Goal: Ask a question

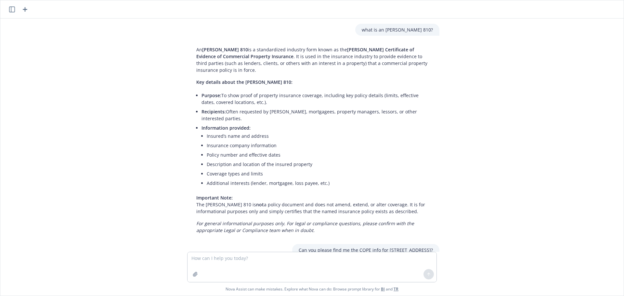
scroll to position [105, 0]
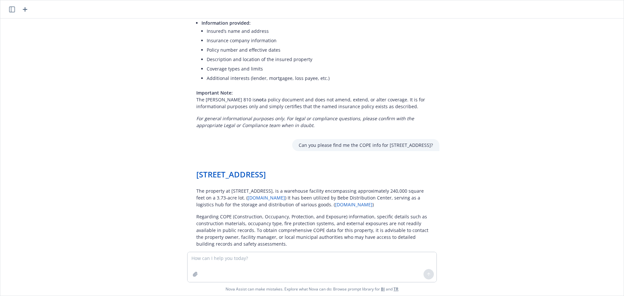
click at [213, 257] on textarea at bounding box center [312, 267] width 249 height 30
drag, startPoint x: 235, startPoint y: 256, endPoint x: 188, endPoint y: 257, distance: 47.2
click at [188, 257] on textarea "What is NVOCC" at bounding box center [312, 267] width 249 height 30
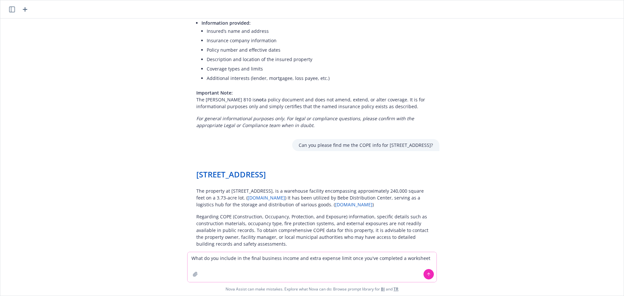
type textarea "What do you include in the final business income and extra expense limit once y…"
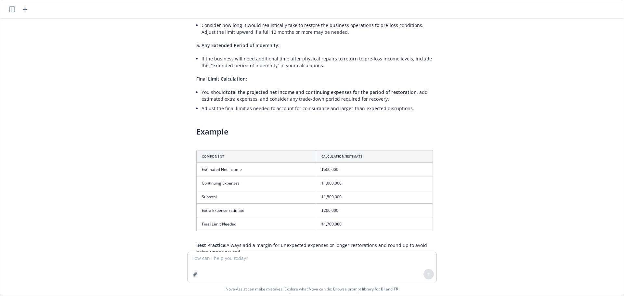
scroll to position [552, 0]
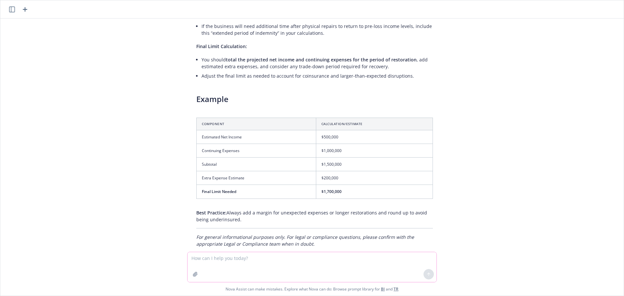
click at [225, 261] on textarea at bounding box center [312, 267] width 249 height 30
type textarea "I"
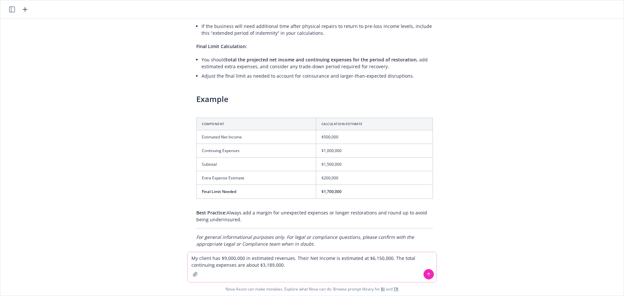
click at [211, 257] on textarea "My client has $9,000,000 in estimated revenues. Their Net Income is estimated a…" at bounding box center [312, 267] width 249 height 30
click at [336, 266] on textarea "My client is a 3PL warehouse and has $9,000,000 in estimated revenues. Their Ne…" at bounding box center [312, 267] width 249 height 30
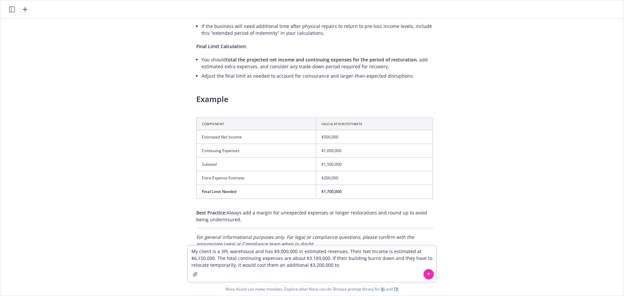
click at [353, 266] on textarea "My client is a 3PL warehouse and has $9,000,000 in estimated revenues. Their Ne…" at bounding box center [312, 263] width 249 height 37
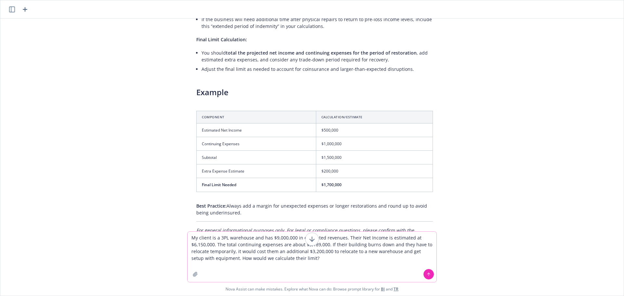
type textarea "My client is a 3PL warehouse and has $9,000,000 in estimated revenues. Their Ne…"
click at [427, 274] on icon at bounding box center [429, 274] width 5 height 5
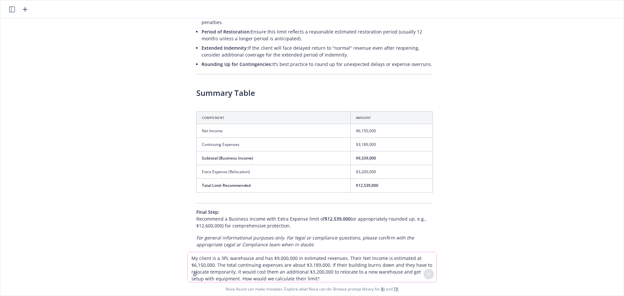
scroll to position [1083, 0]
click at [234, 255] on textarea "My client is a 3PL warehouse and has $9,000,000 in estimated revenues. Their Ne…" at bounding box center [312, 267] width 249 height 30
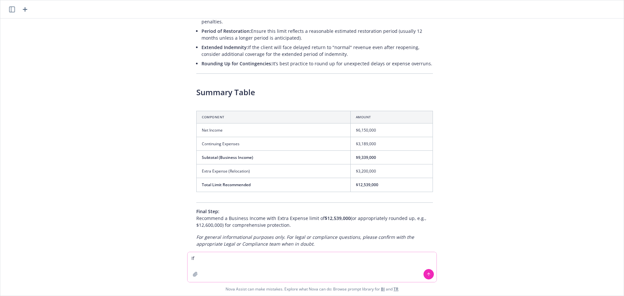
type textarea "I"
type textarea "I didnt assume that they would continue revenue if they relocated. How do I fac…"
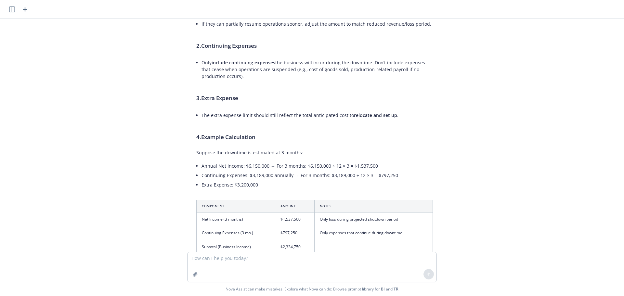
scroll to position [1378, 0]
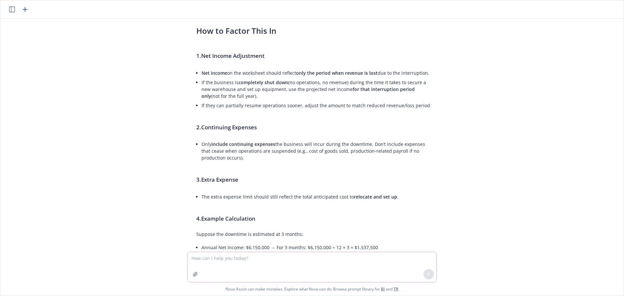
click at [266, 263] on textarea at bounding box center [312, 267] width 249 height 30
type textarea "What if they lease their warehouse? Would they have to pay for that lease for t…"
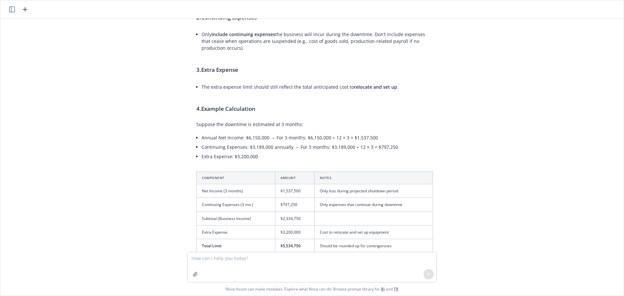
scroll to position [1508, 0]
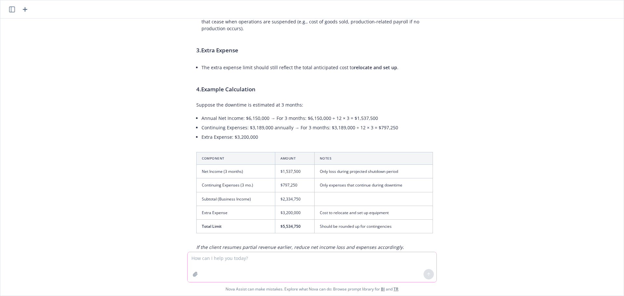
click at [272, 263] on textarea at bounding box center [312, 267] width 249 height 30
type textarea "What does "1/6 monthly limit" mean in the context of BI/EE?"
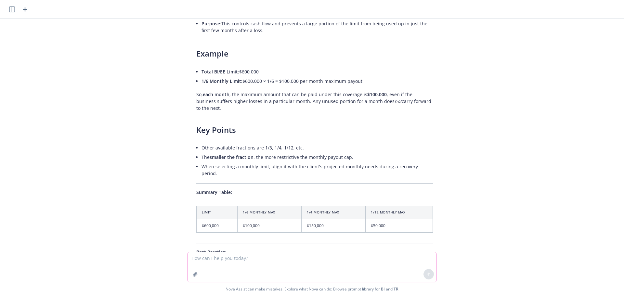
scroll to position [2335, 0]
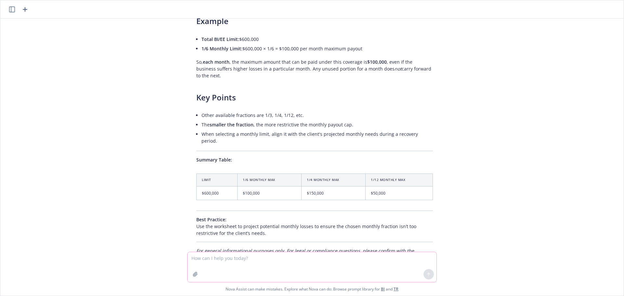
click at [255, 261] on textarea at bounding box center [312, 267] width 249 height 30
type textarea "Does Extra Expense count in that monthly limit?"
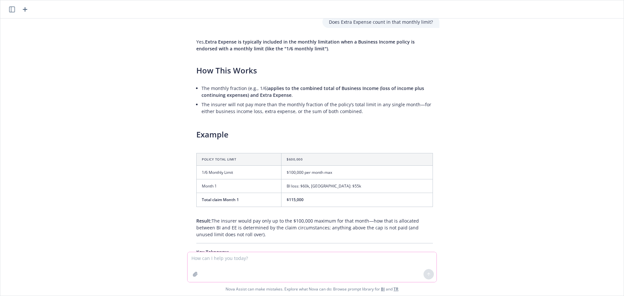
scroll to position [2623, 0]
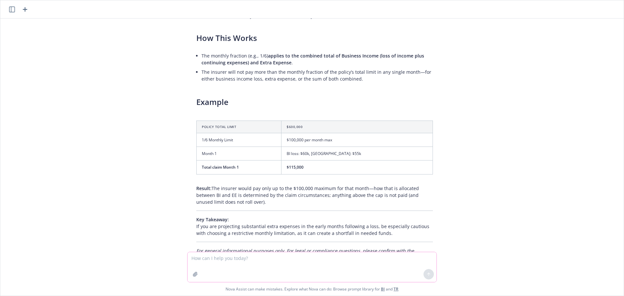
click at [234, 256] on textarea at bounding box center [312, 267] width 249 height 30
type textarea "How do you choose a monthly limitation if a lot of the costs will be upfront wh…"
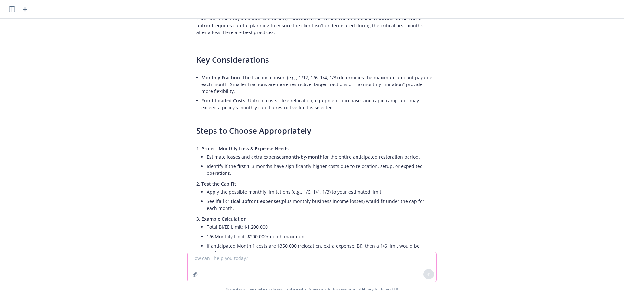
scroll to position [2941, 0]
